Goal: Task Accomplishment & Management: Manage account settings

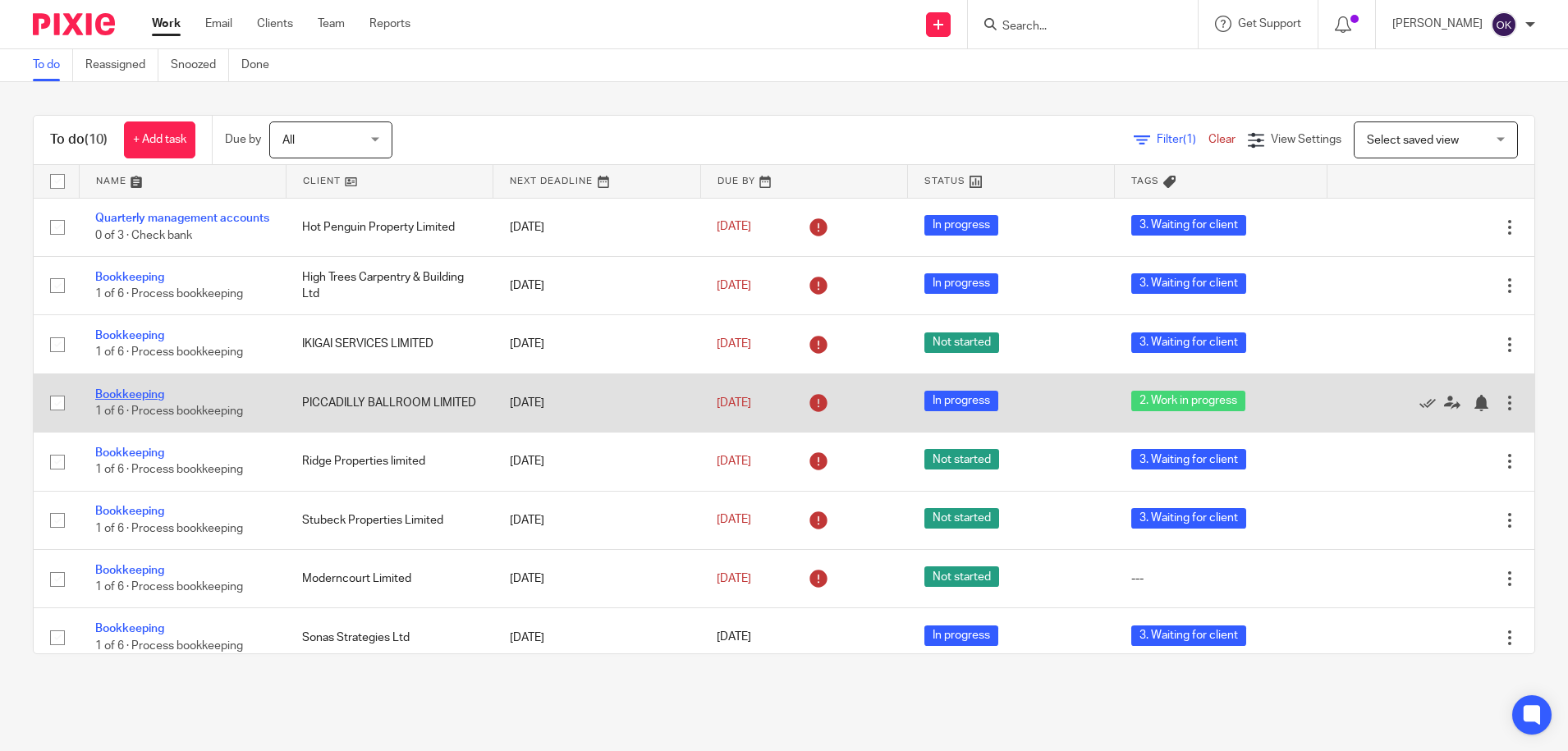
click at [147, 400] on link "Bookkeeping" at bounding box center [130, 394] width 69 height 11
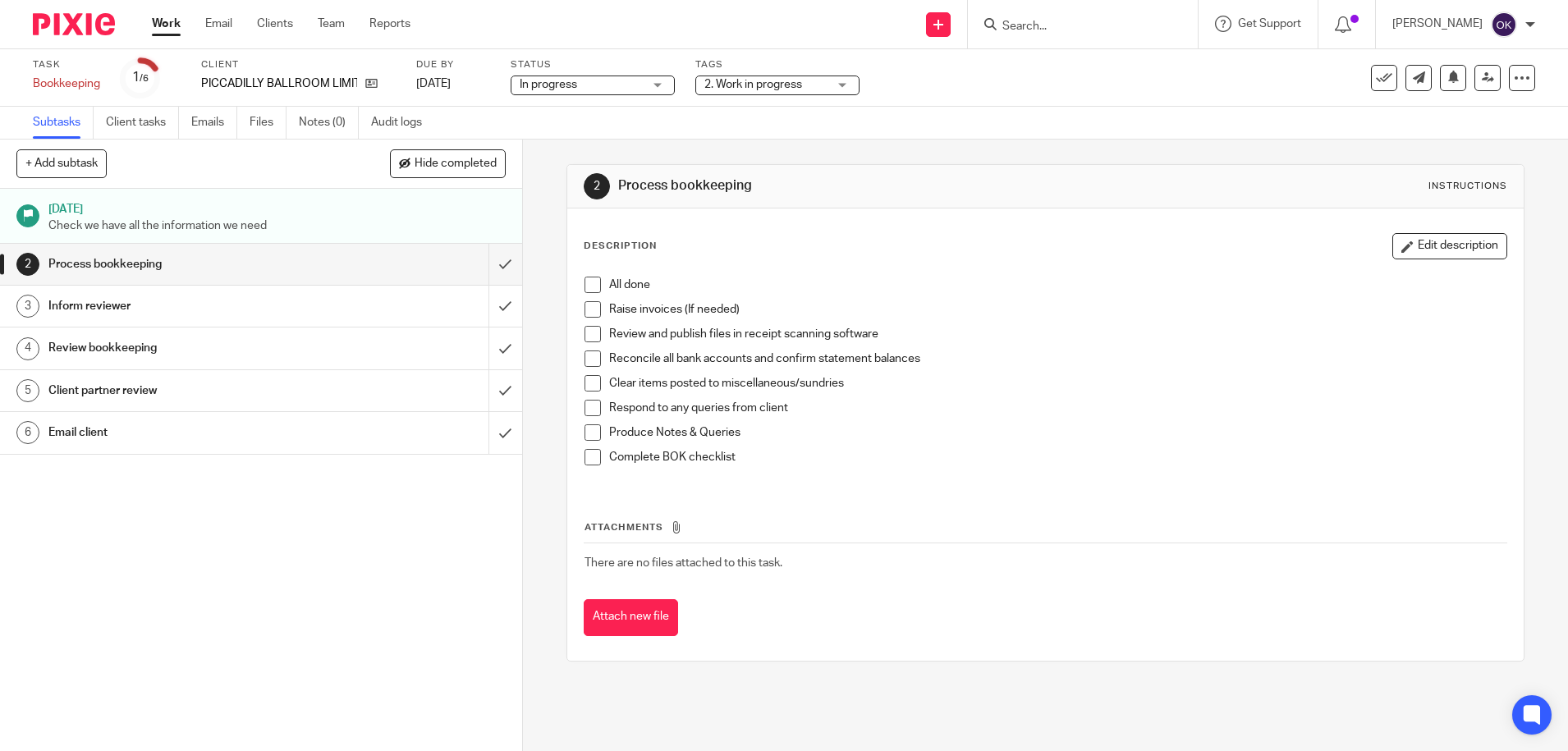
click at [712, 84] on span "2. Work in progress" at bounding box center [753, 84] width 98 height 11
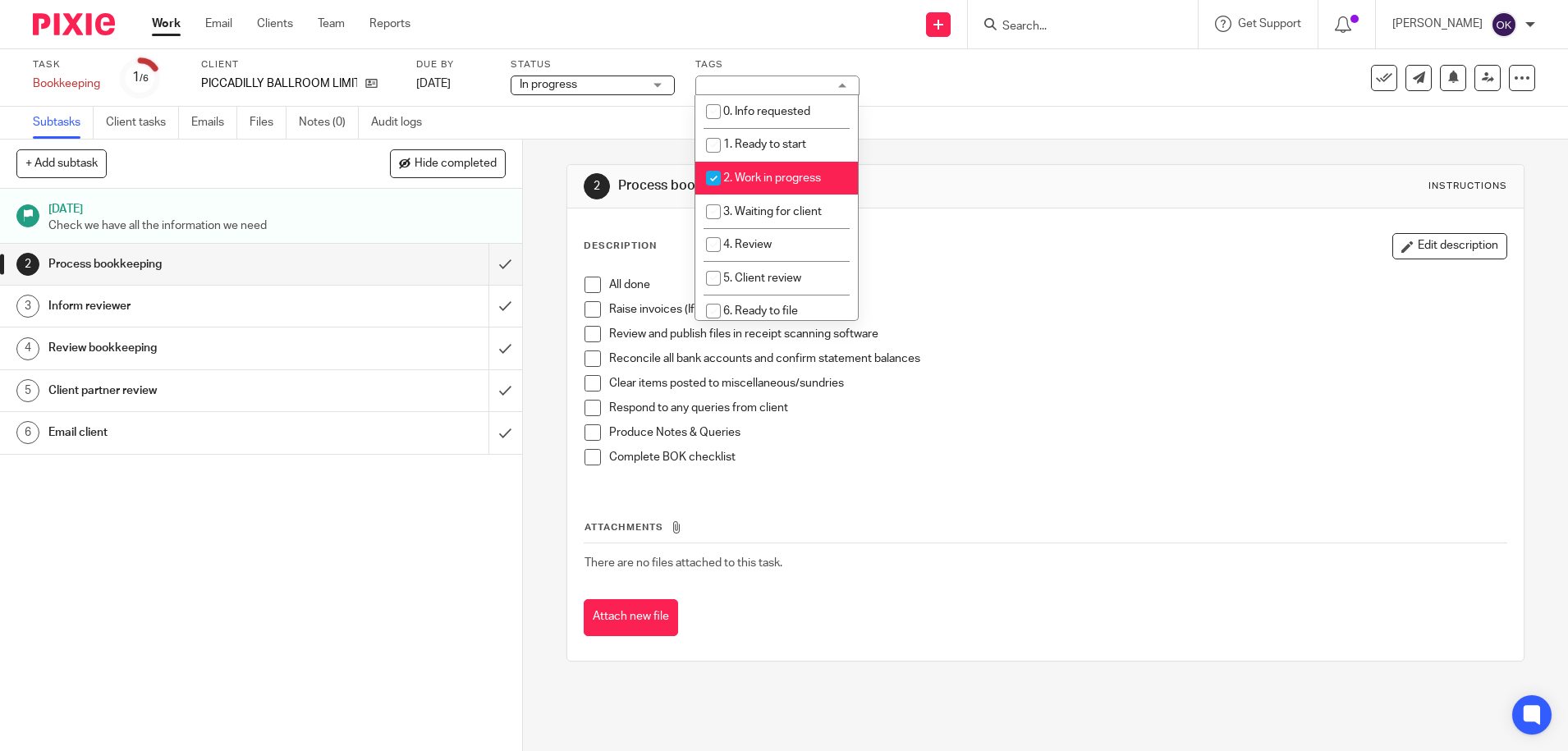
click at [716, 180] on input "checkbox" at bounding box center [713, 178] width 31 height 31
checkbox input "false"
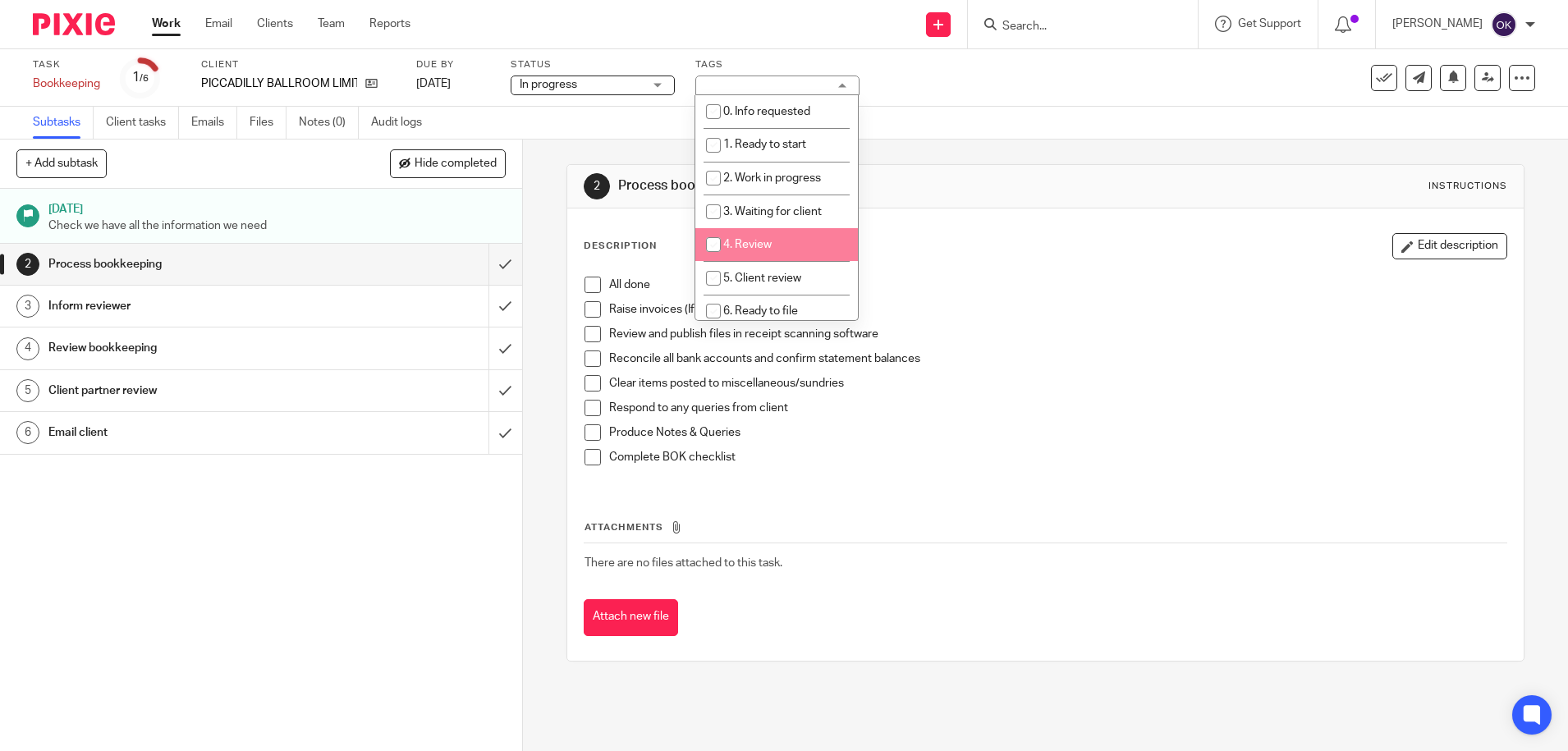
click at [709, 241] on input "checkbox" at bounding box center [713, 244] width 31 height 31
checkbox input "true"
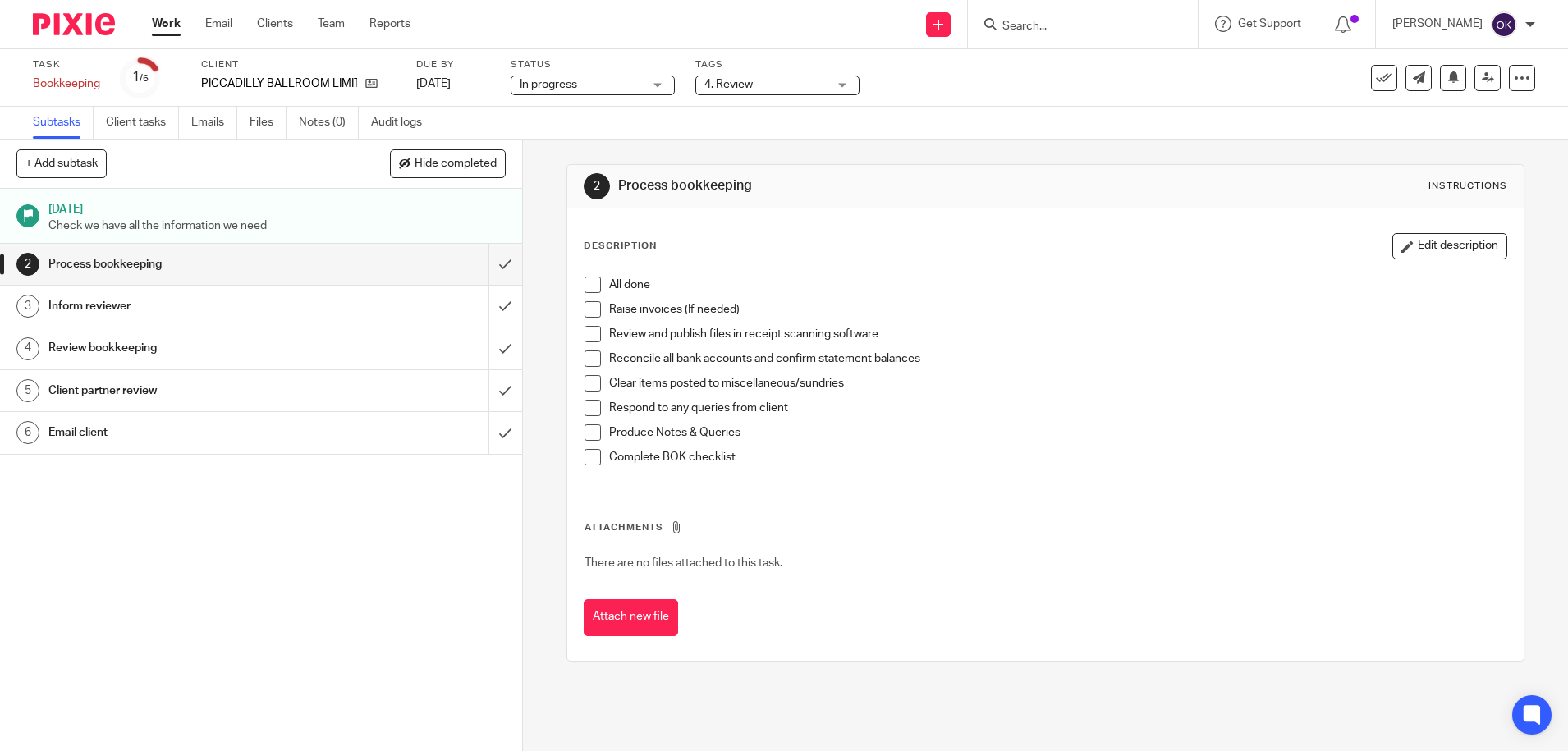
click at [984, 260] on div "Description Edit description All done Raise invoices (If needed) Review and pub…" at bounding box center [1046, 359] width 923 height 254
click at [587, 283] on span at bounding box center [593, 284] width 16 height 16
click at [585, 315] on span at bounding box center [593, 309] width 16 height 16
click at [585, 333] on span at bounding box center [593, 333] width 16 height 16
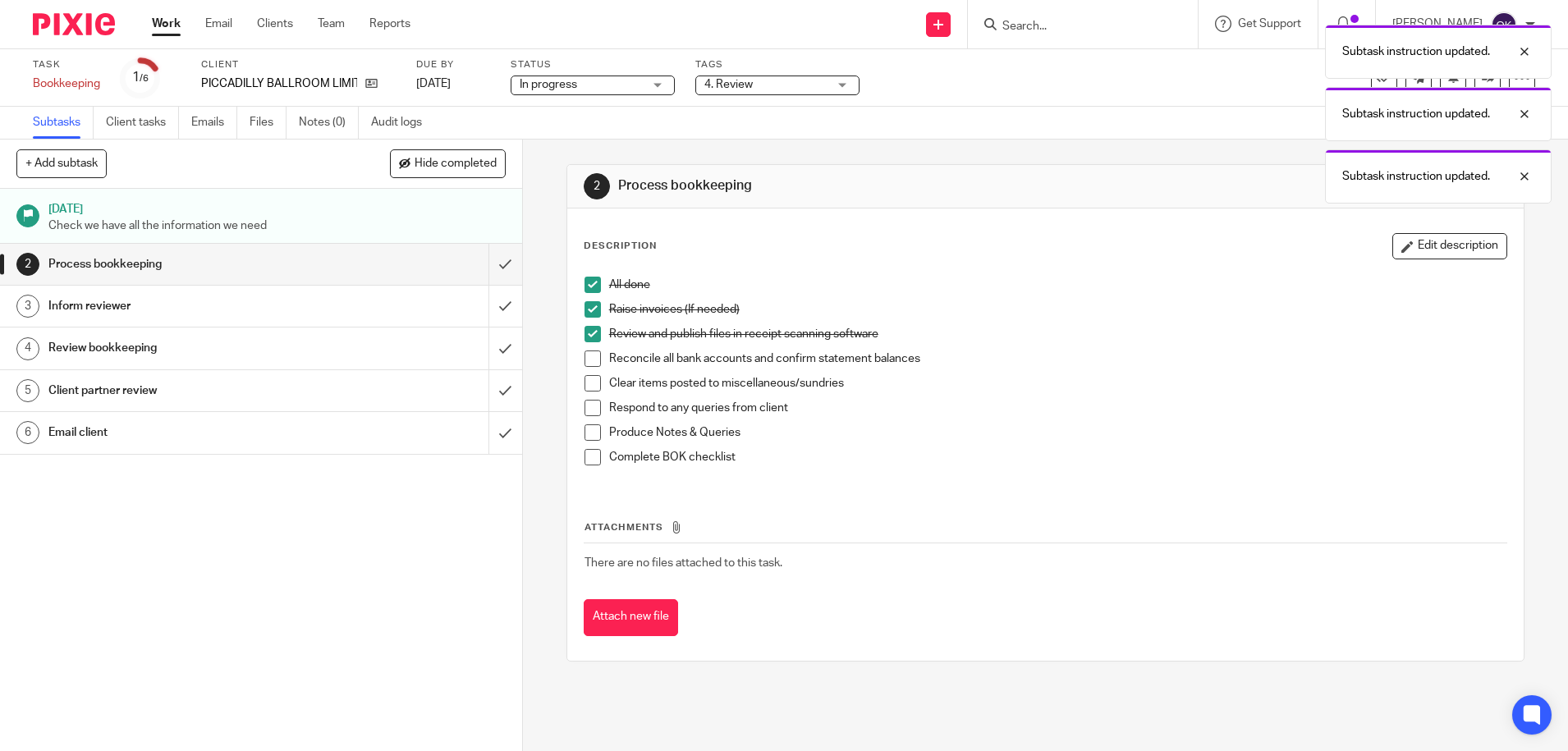
click at [587, 359] on span at bounding box center [593, 359] width 16 height 16
click at [585, 378] on span at bounding box center [593, 383] width 16 height 16
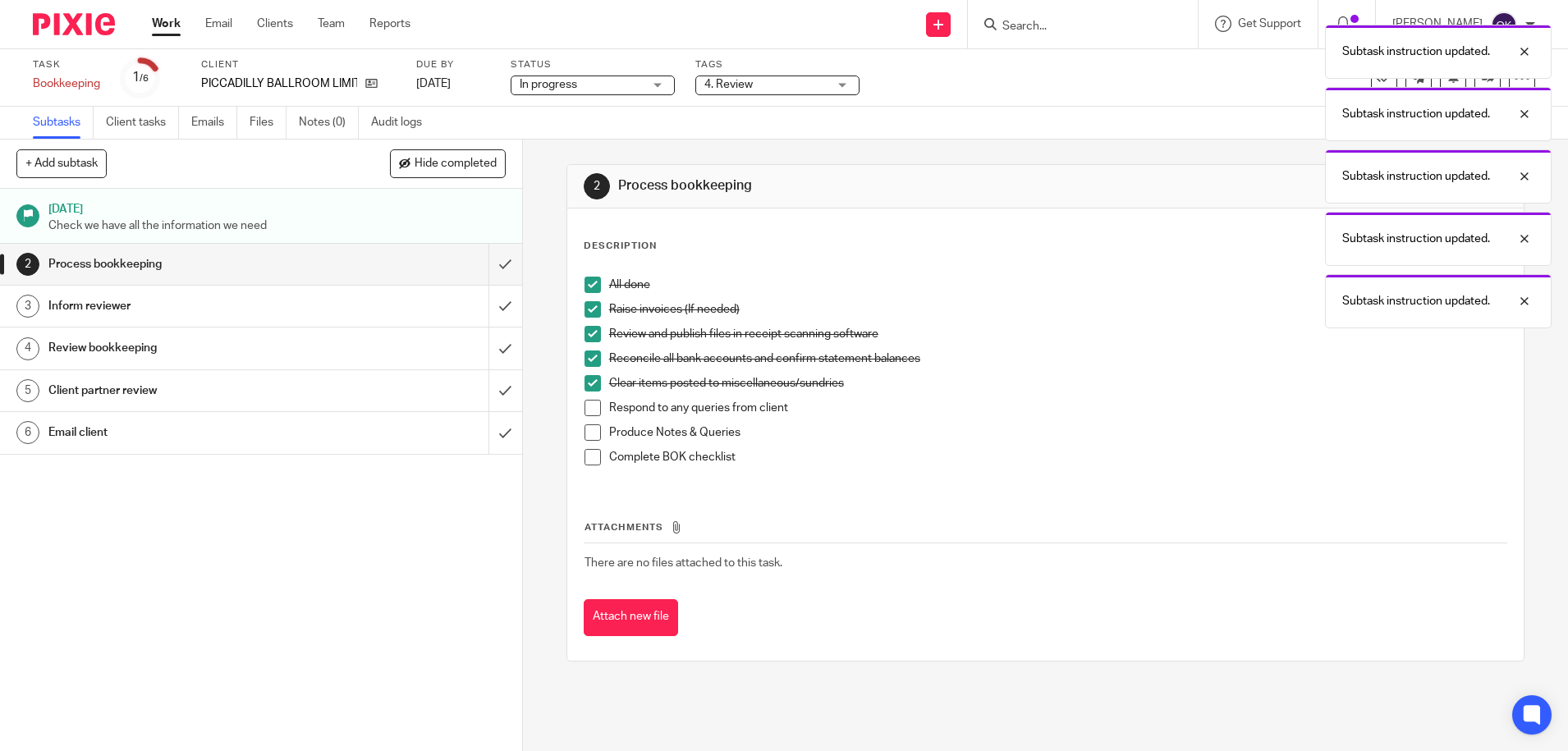
click at [589, 412] on span at bounding box center [593, 407] width 16 height 16
click at [590, 431] on span at bounding box center [593, 432] width 16 height 16
click at [590, 463] on span at bounding box center [593, 456] width 16 height 16
click at [489, 277] on input "submit" at bounding box center [261, 263] width 522 height 41
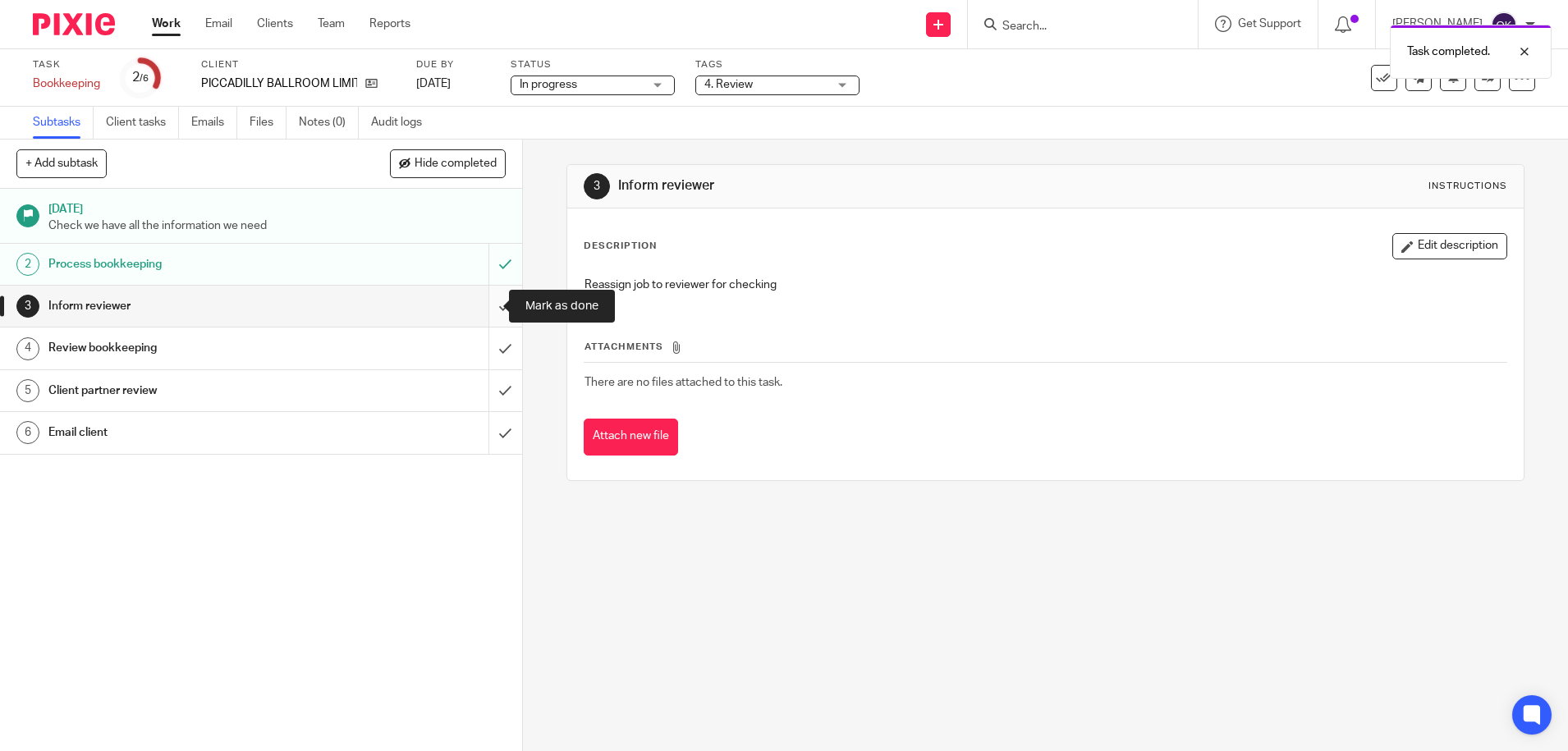
click at [488, 313] on input "submit" at bounding box center [261, 306] width 522 height 41
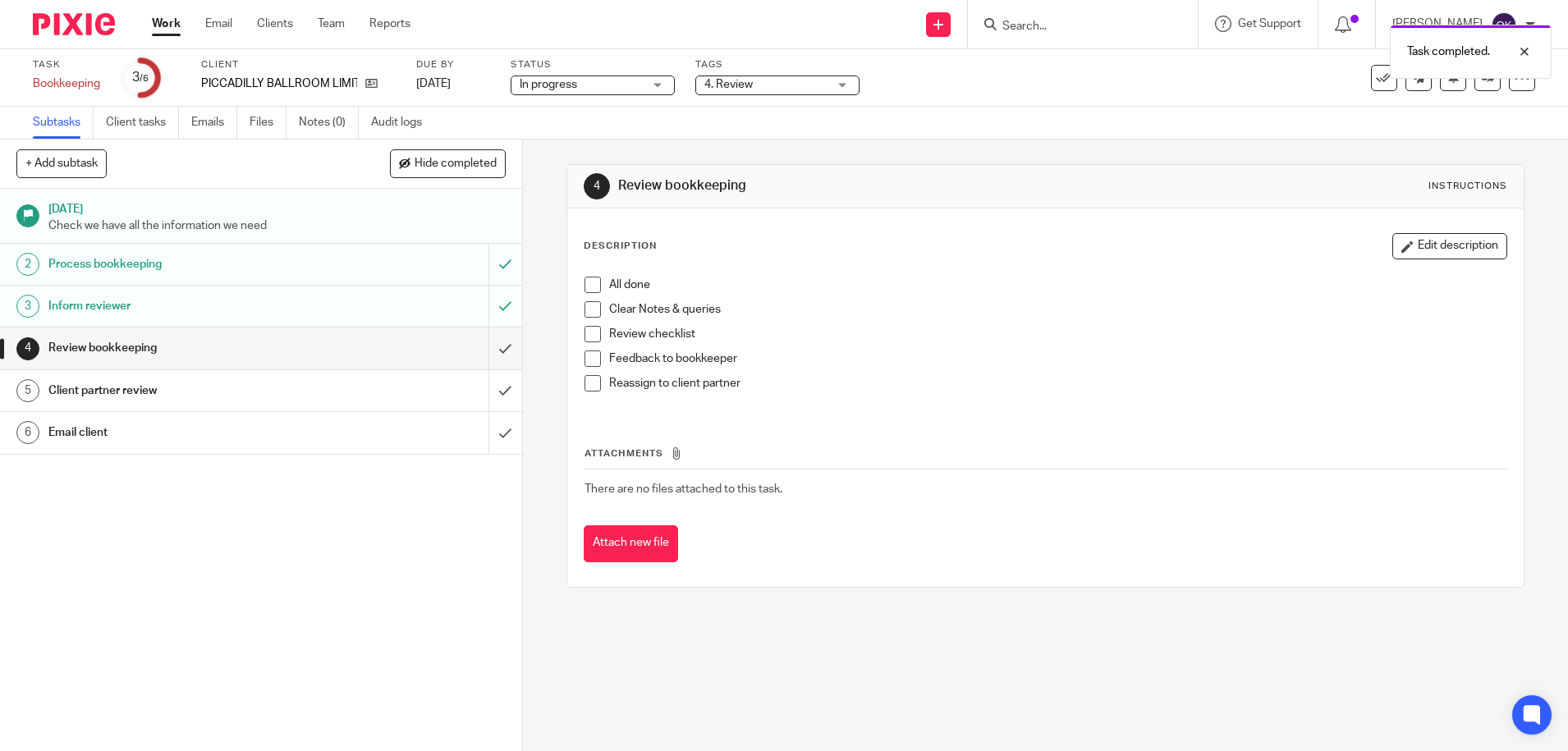
drag, startPoint x: 580, startPoint y: 277, endPoint x: 581, endPoint y: 304, distance: 27.0
click at [585, 278] on span at bounding box center [593, 284] width 16 height 16
click at [585, 315] on span at bounding box center [593, 309] width 16 height 16
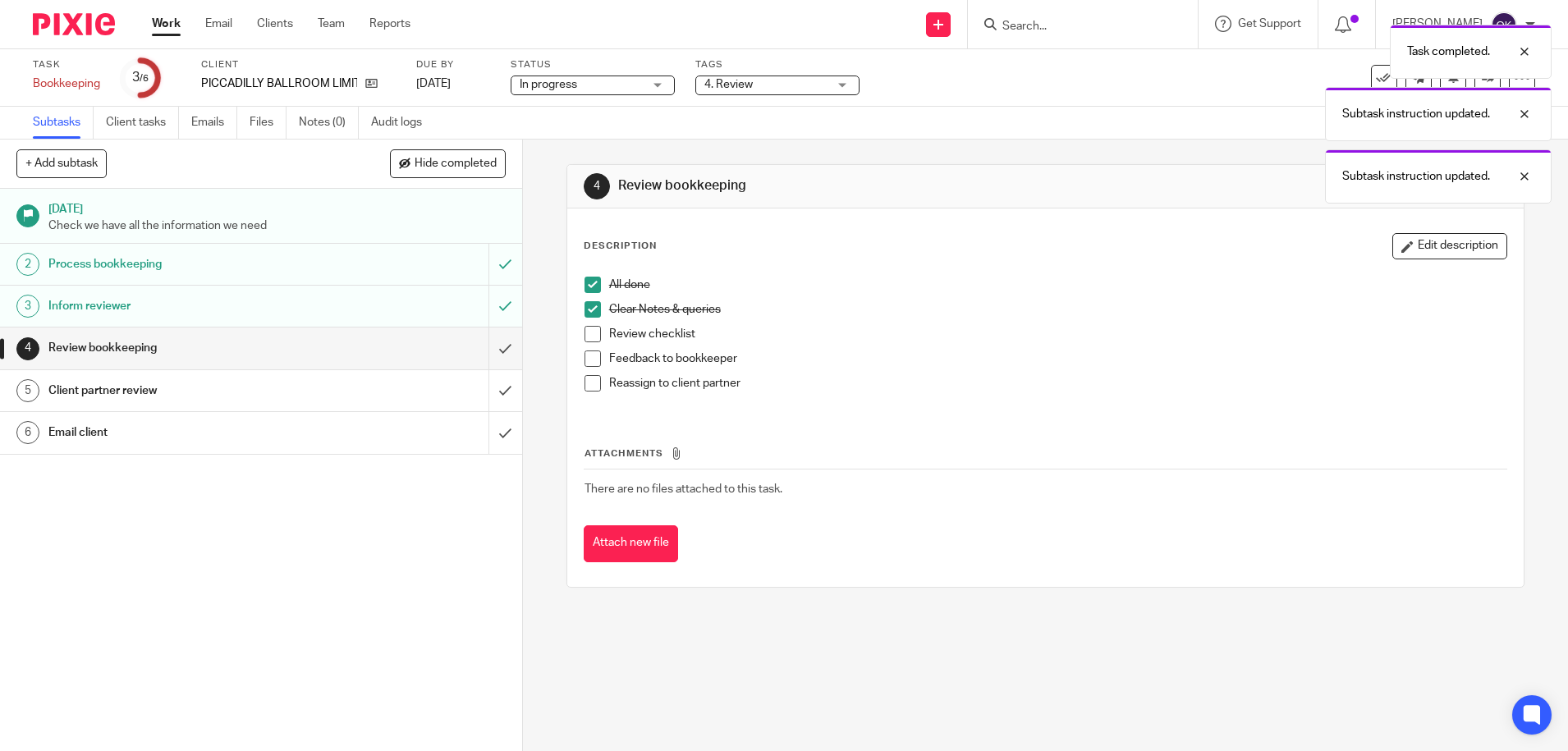
click at [586, 332] on span at bounding box center [593, 333] width 16 height 16
click at [588, 359] on span at bounding box center [593, 359] width 16 height 16
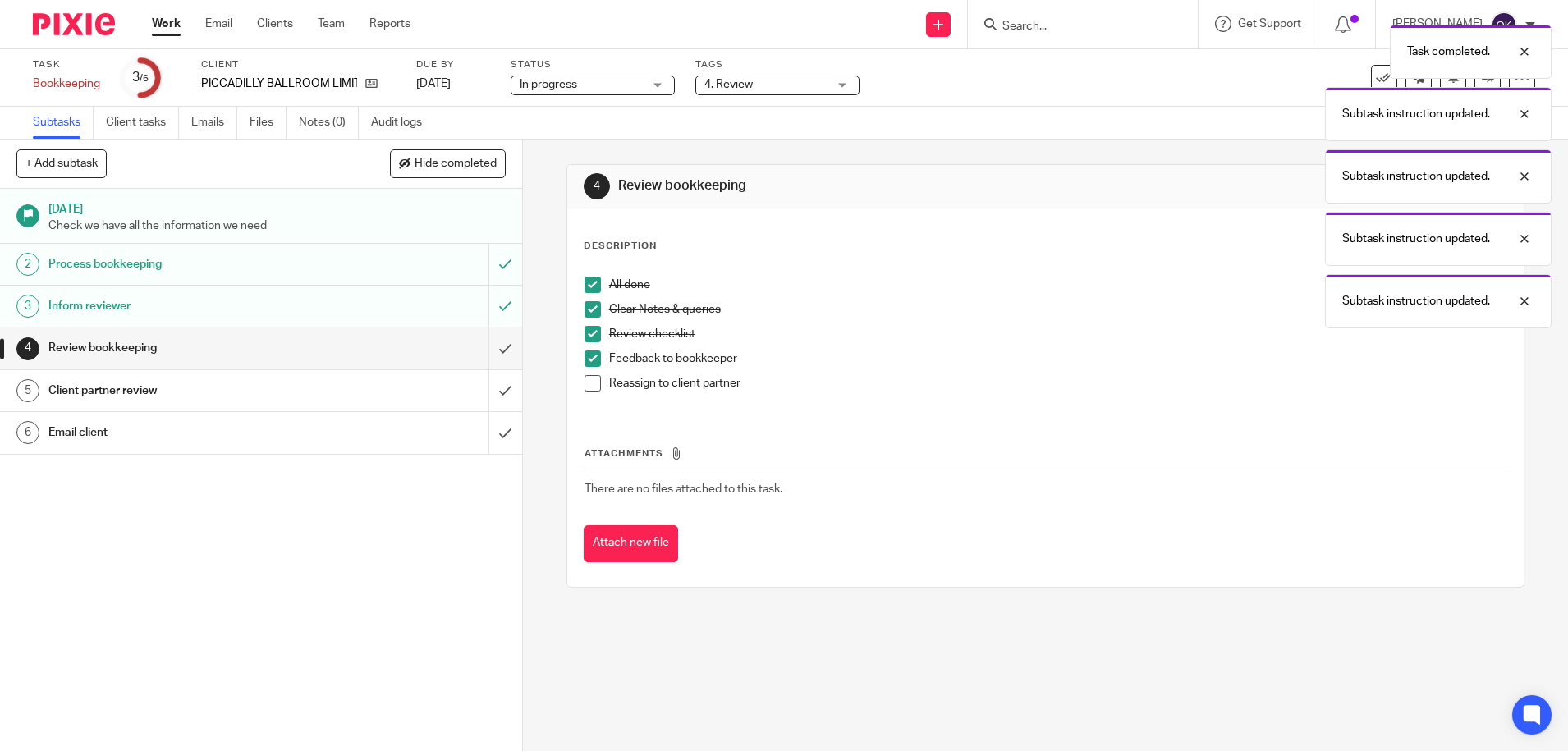
click at [585, 395] on li "Reassign to client partner" at bounding box center [1046, 387] width 922 height 24
drag, startPoint x: 588, startPoint y: 383, endPoint x: 578, endPoint y: 392, distance: 13.5
click at [589, 383] on span at bounding box center [593, 383] width 16 height 16
click at [478, 348] on input "submit" at bounding box center [261, 347] width 522 height 41
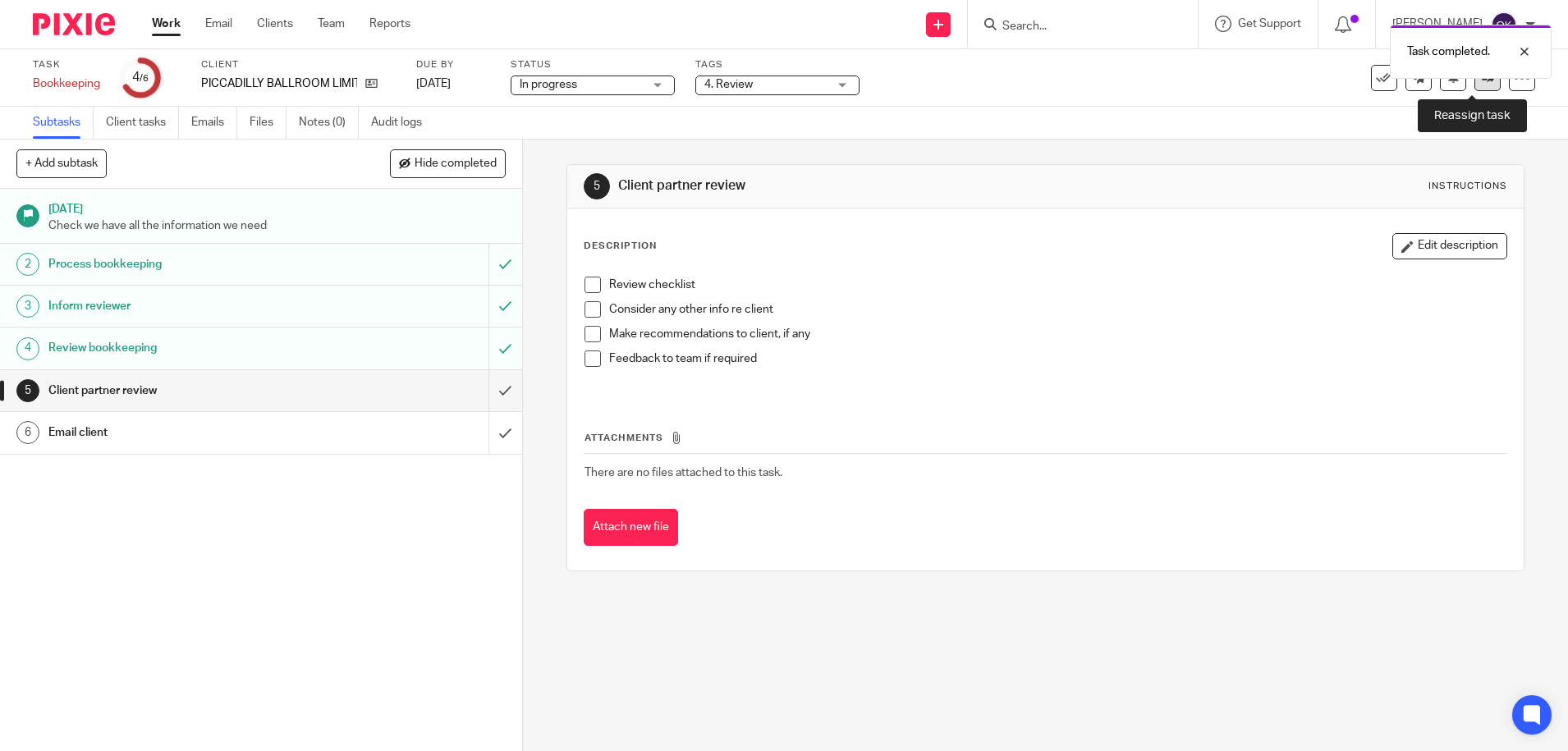
click at [1481, 83] on icon at bounding box center [1487, 77] width 12 height 12
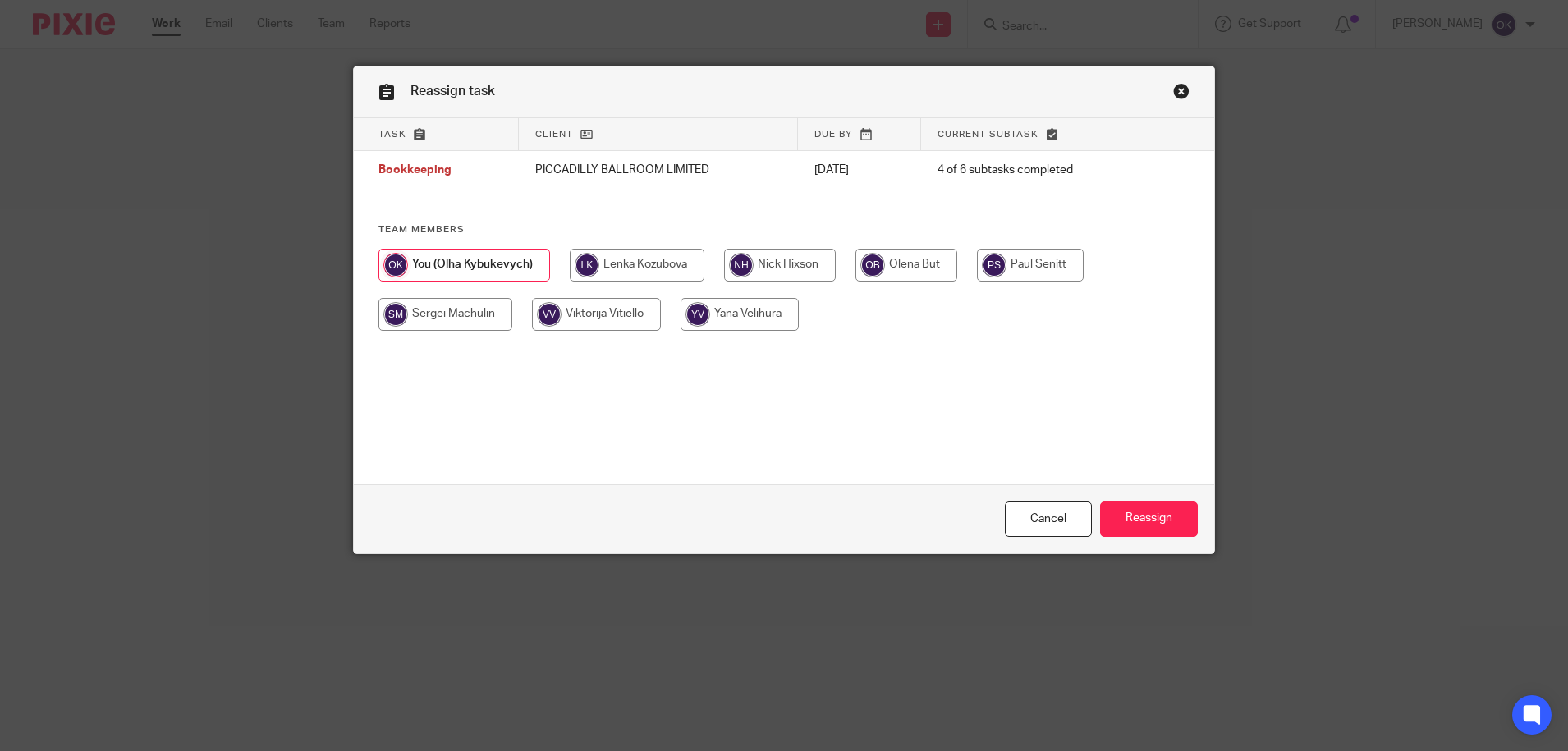
click at [820, 275] on input "radio" at bounding box center [780, 265] width 112 height 33
radio input "true"
click at [1142, 532] on input "Reassign" at bounding box center [1149, 519] width 98 height 36
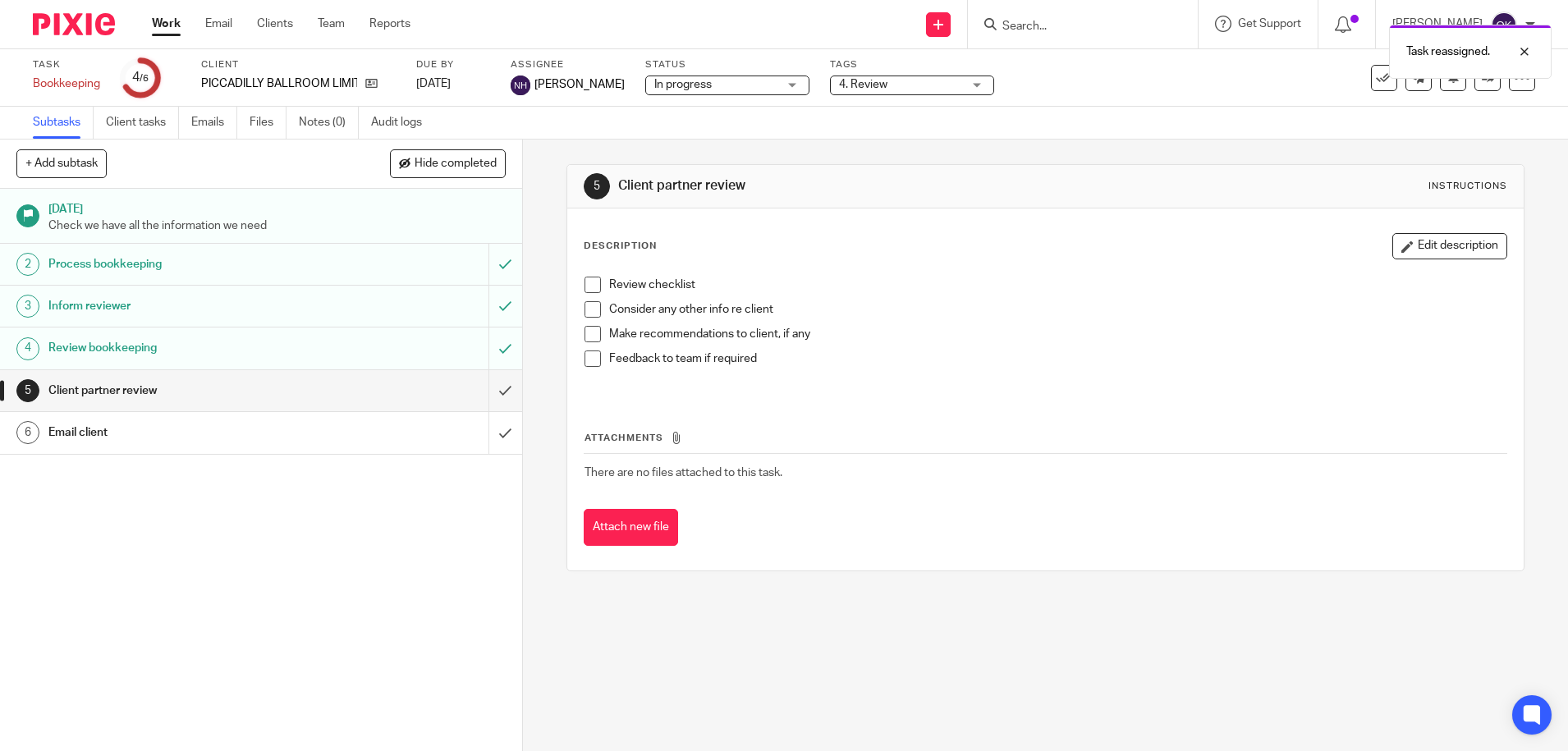
click at [101, 31] on img at bounding box center [74, 24] width 82 height 23
